Goal: Transaction & Acquisition: Purchase product/service

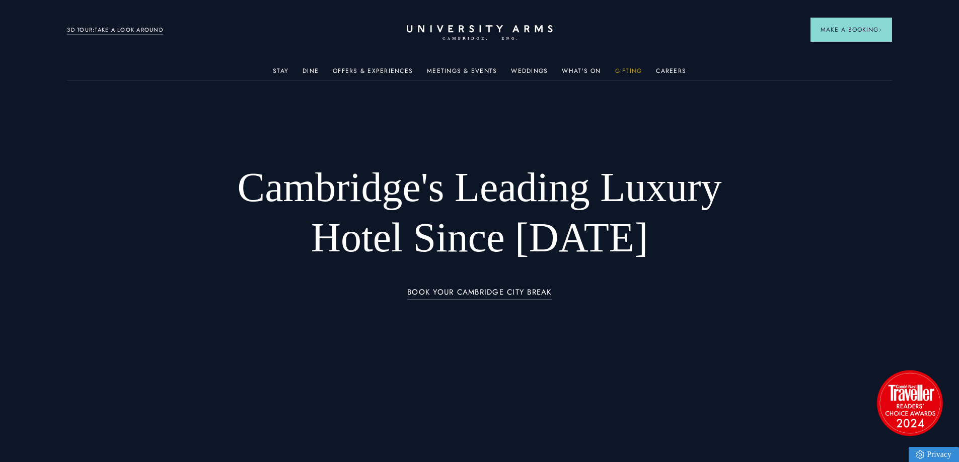
click at [621, 67] on link "Gifting" at bounding box center [628, 73] width 27 height 13
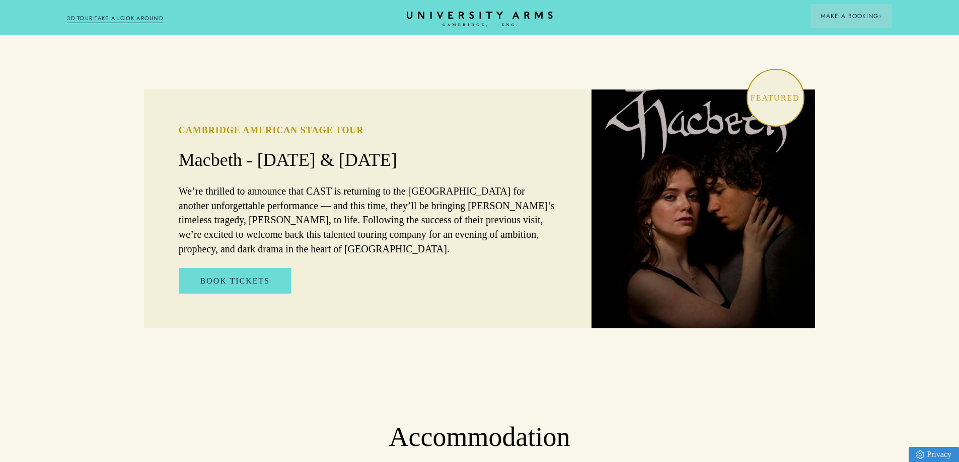
scroll to position [654, 0]
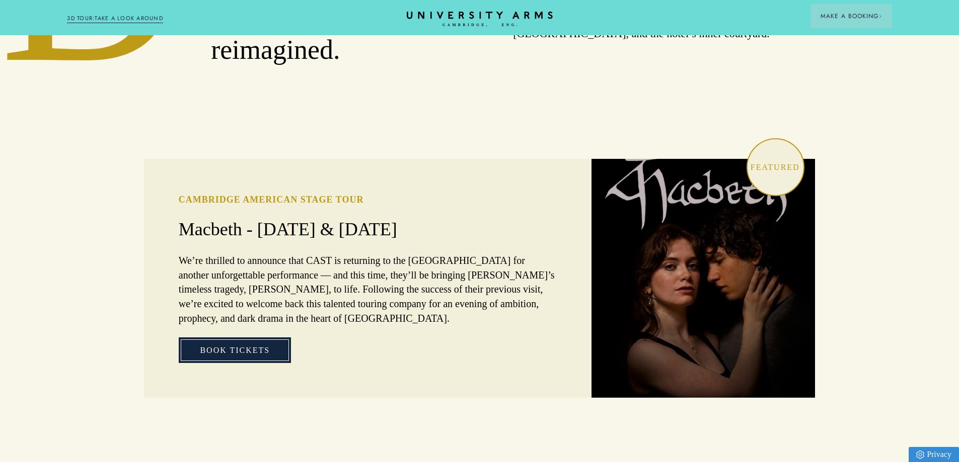
click at [234, 338] on link "Book Tickets" at bounding box center [235, 351] width 112 height 26
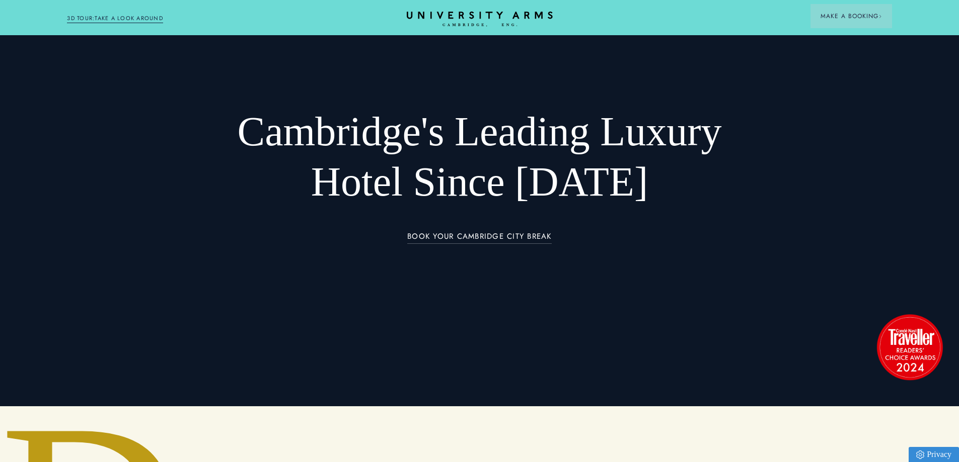
scroll to position [0, 0]
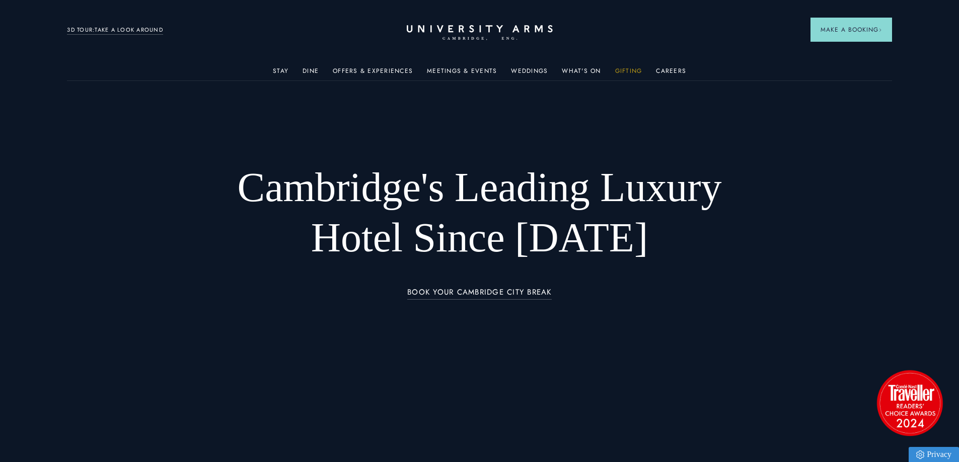
click at [628, 67] on link "Gifting" at bounding box center [628, 73] width 27 height 13
